Goal: Task Accomplishment & Management: Complete application form

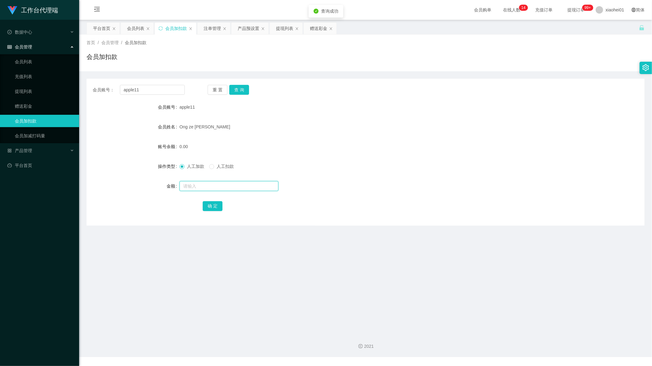
click at [213, 187] on input "text" at bounding box center [228, 186] width 99 height 10
type input "15"
click at [205, 203] on button "确 定" at bounding box center [213, 206] width 20 height 10
click at [327, 197] on form "会员账号 apple11 会员姓名 Ong ze cheng 账号余额 15.00 操作类型 人工加款 人工扣款 金额 确 定" at bounding box center [365, 156] width 558 height 111
